Goal: Task Accomplishment & Management: Manage account settings

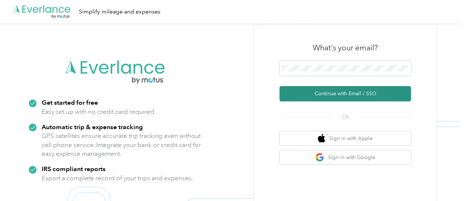
drag, startPoint x: 330, startPoint y: 93, endPoint x: 327, endPoint y: 96, distance: 4.9
click at [330, 94] on button "Continue with Email / SSO" at bounding box center [345, 93] width 132 height 15
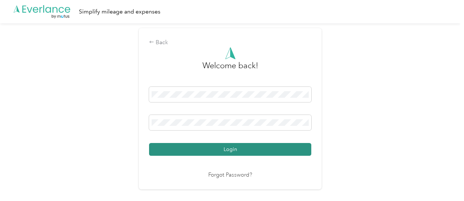
click at [223, 148] on button "Login" at bounding box center [230, 149] width 162 height 13
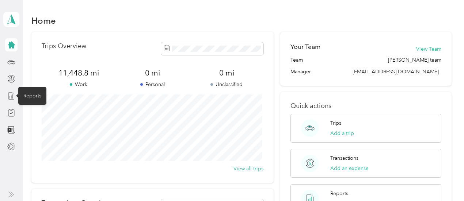
click at [11, 95] on icon at bounding box center [11, 96] width 8 height 8
